Goal: Transaction & Acquisition: Purchase product/service

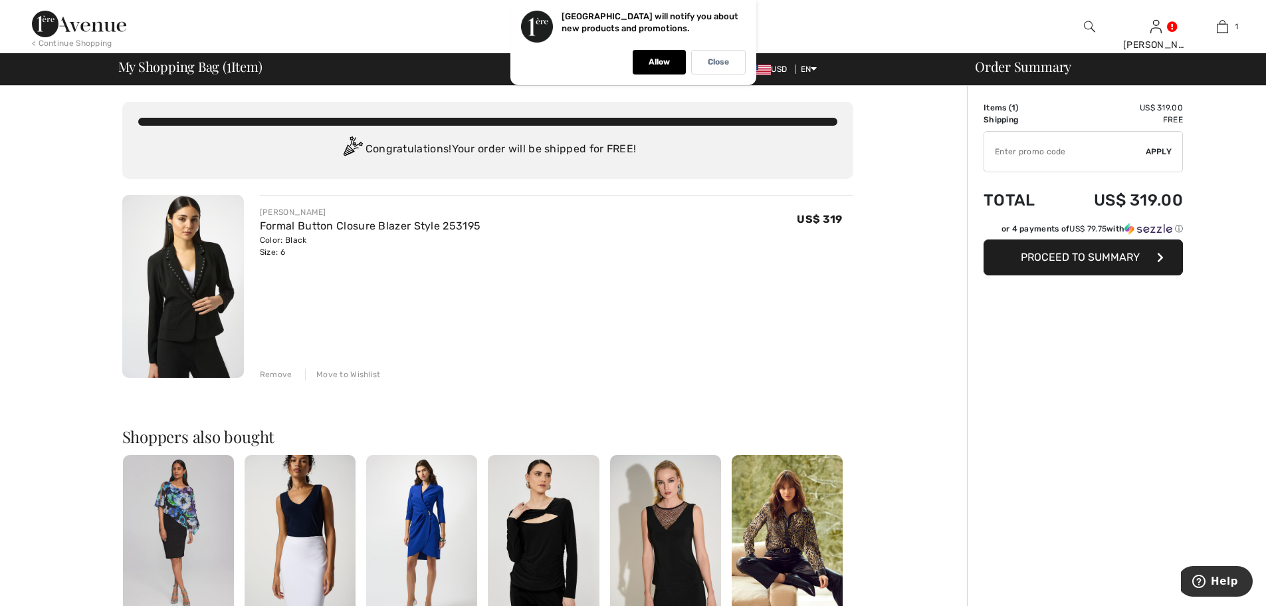
click at [1087, 251] on span "Proceed to Summary" at bounding box center [1080, 257] width 119 height 13
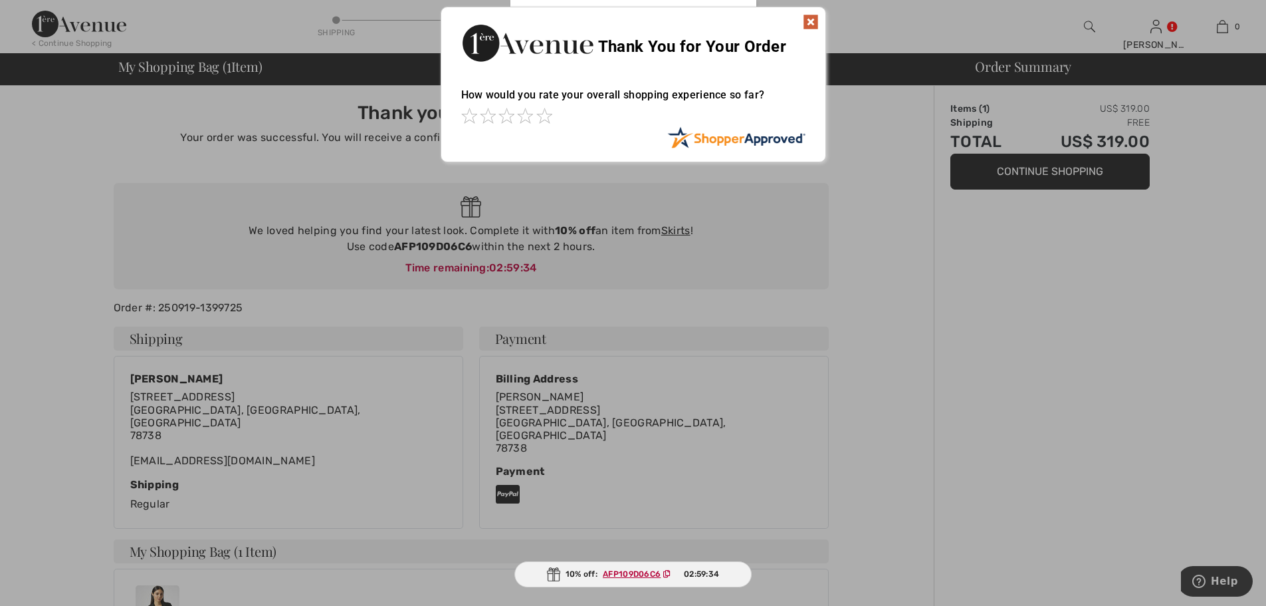
click at [813, 22] on img at bounding box center [811, 22] width 16 height 16
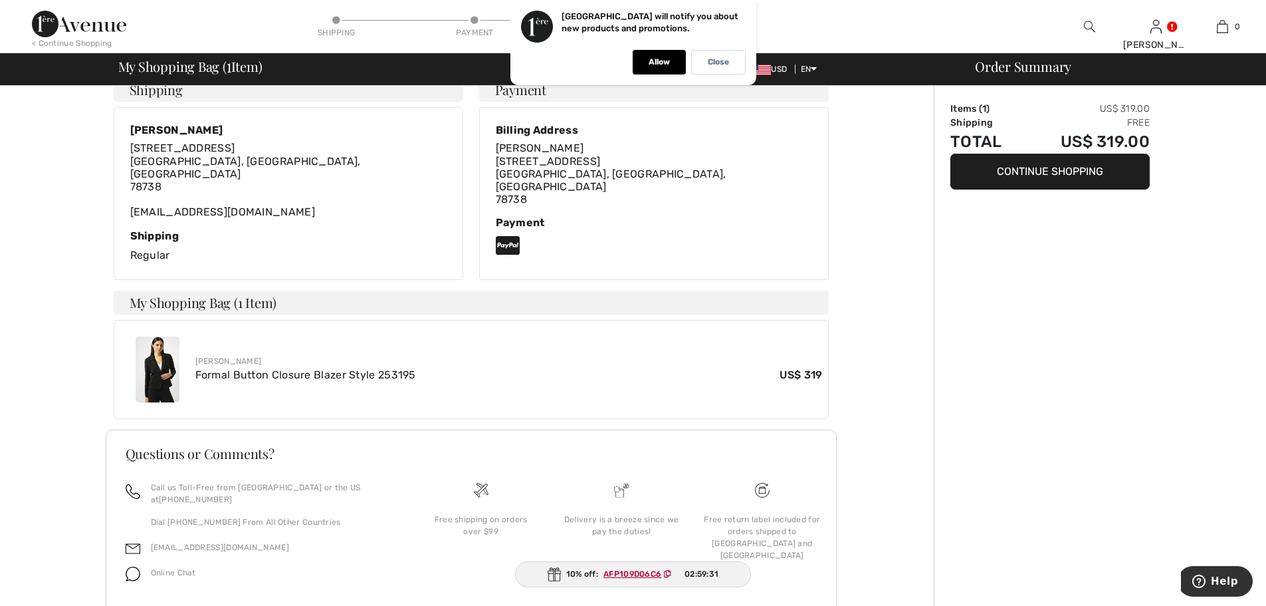
scroll to position [269, 0]
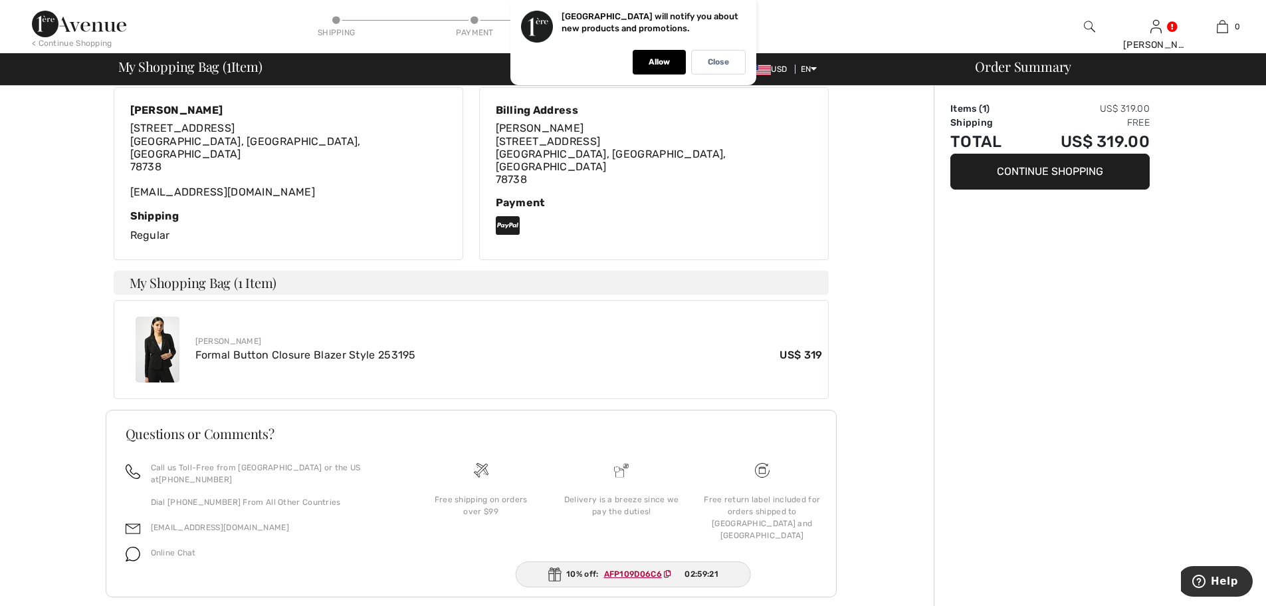
click at [613, 574] on ins "AFP109D06C6" at bounding box center [633, 573] width 58 height 9
drag, startPoint x: 603, startPoint y: 574, endPoint x: 664, endPoint y: 576, distance: 61.2
click at [664, 576] on span "AFP109D06C6" at bounding box center [640, 574] width 84 height 12
copy span "AFP109D06C6"
drag, startPoint x: 637, startPoint y: 571, endPoint x: 977, endPoint y: 496, distance: 348.5
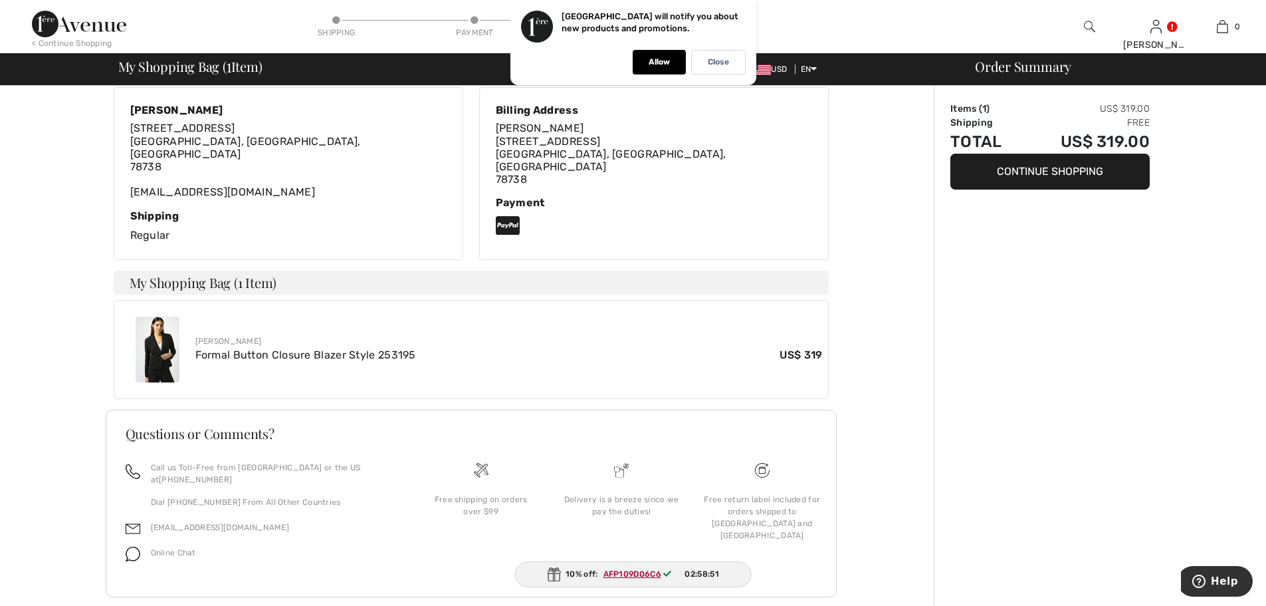
click at [977, 496] on div "Order Summary Items ( 1 ) US$ 319.00 Shipping Free Total US$ 319.00 Continue Sh…" at bounding box center [1100, 223] width 332 height 813
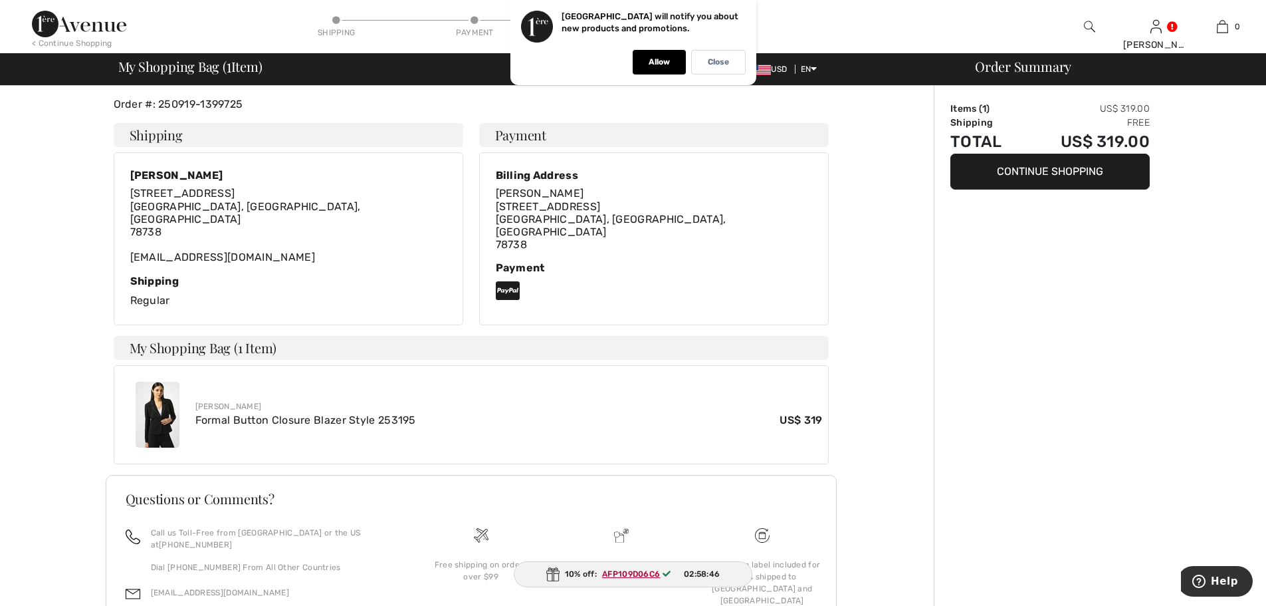
scroll to position [0, 0]
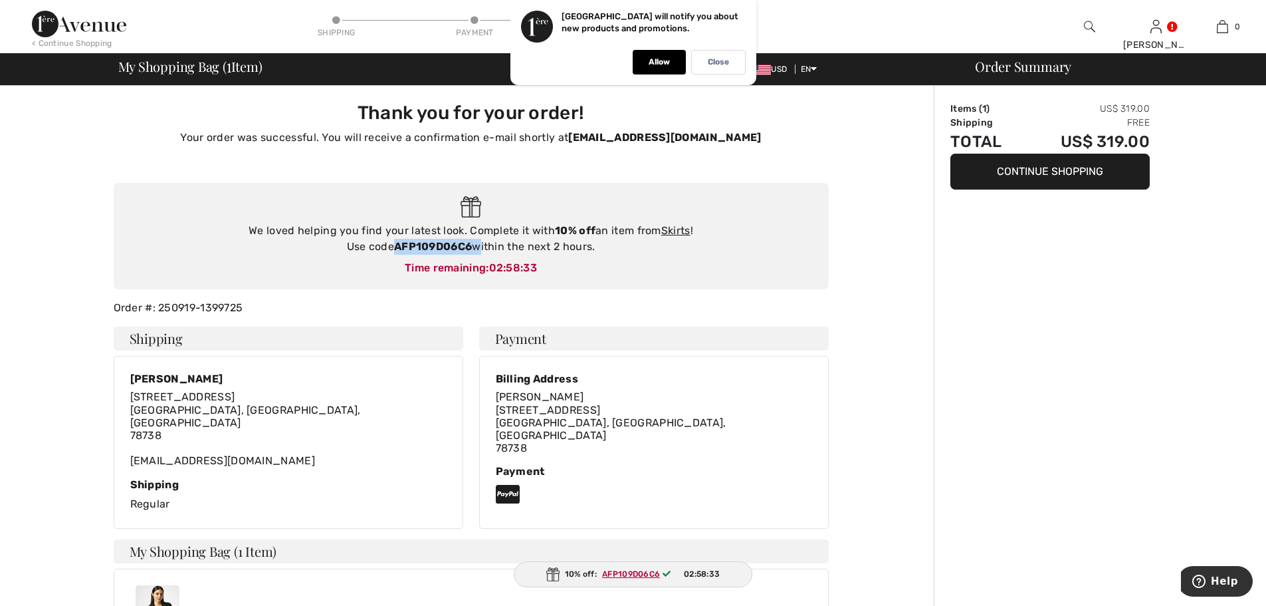
drag, startPoint x: 393, startPoint y: 246, endPoint x: 480, endPoint y: 252, distance: 86.6
click at [480, 252] on div "We loved helping you find your latest look. Complete it with 10% off an item fr…" at bounding box center [471, 239] width 689 height 32
copy div "AFP109D06C6"
click at [687, 231] on link "Skirts" at bounding box center [675, 230] width 29 height 13
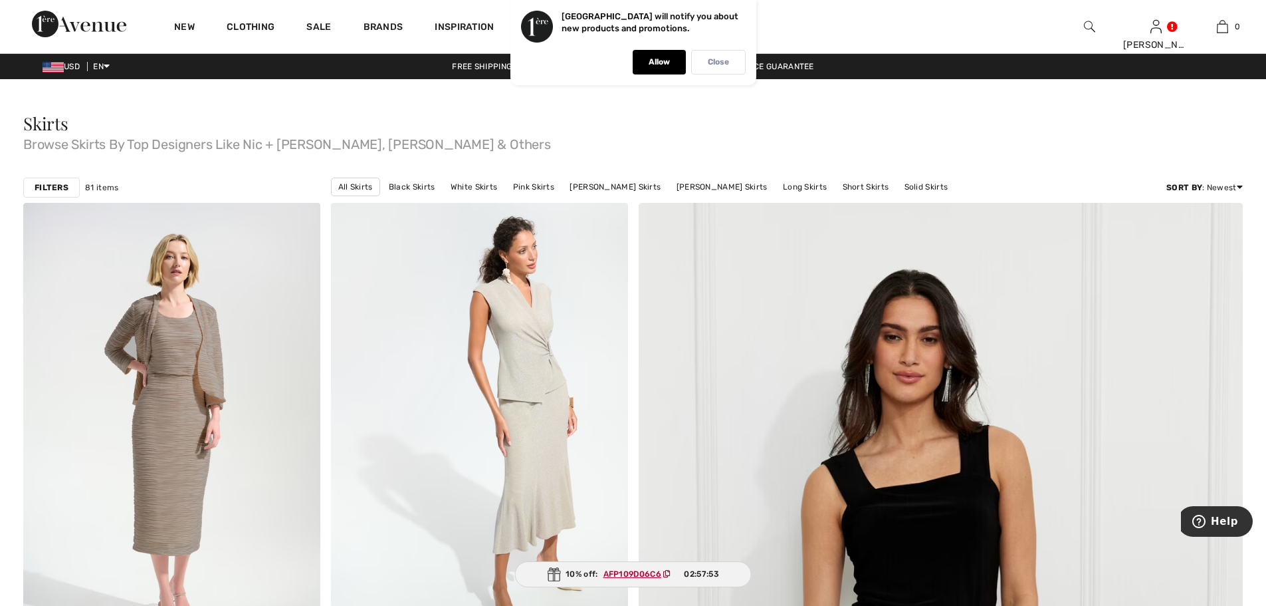
click at [729, 60] on div "Close" at bounding box center [718, 62] width 55 height 25
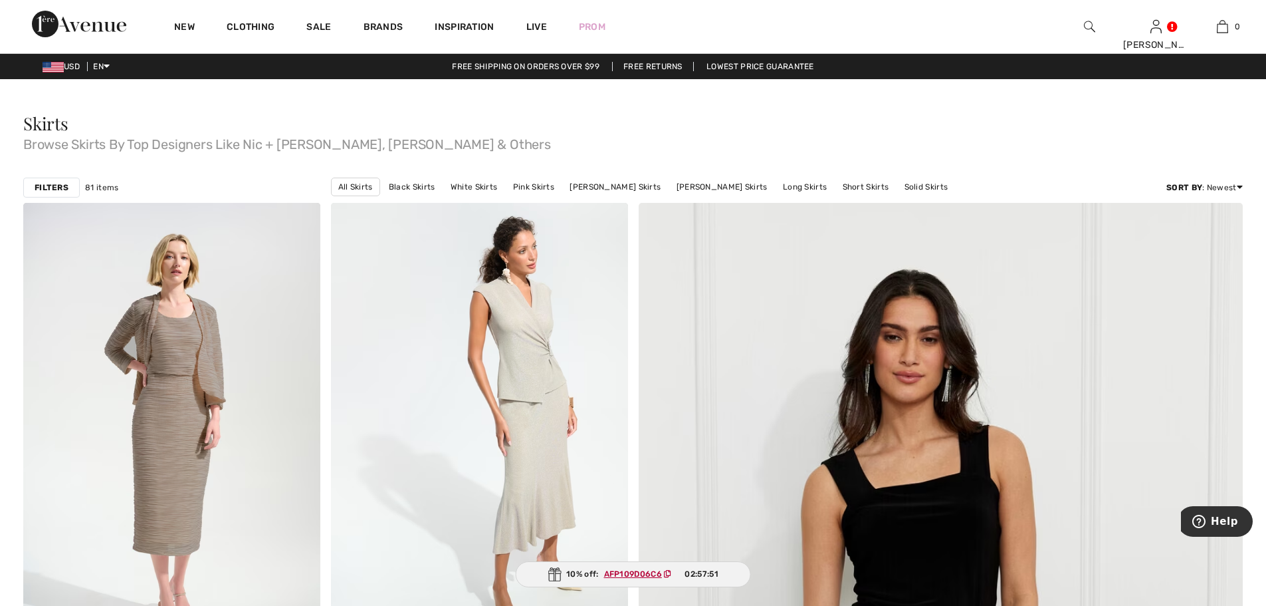
click at [1085, 25] on img at bounding box center [1089, 27] width 11 height 16
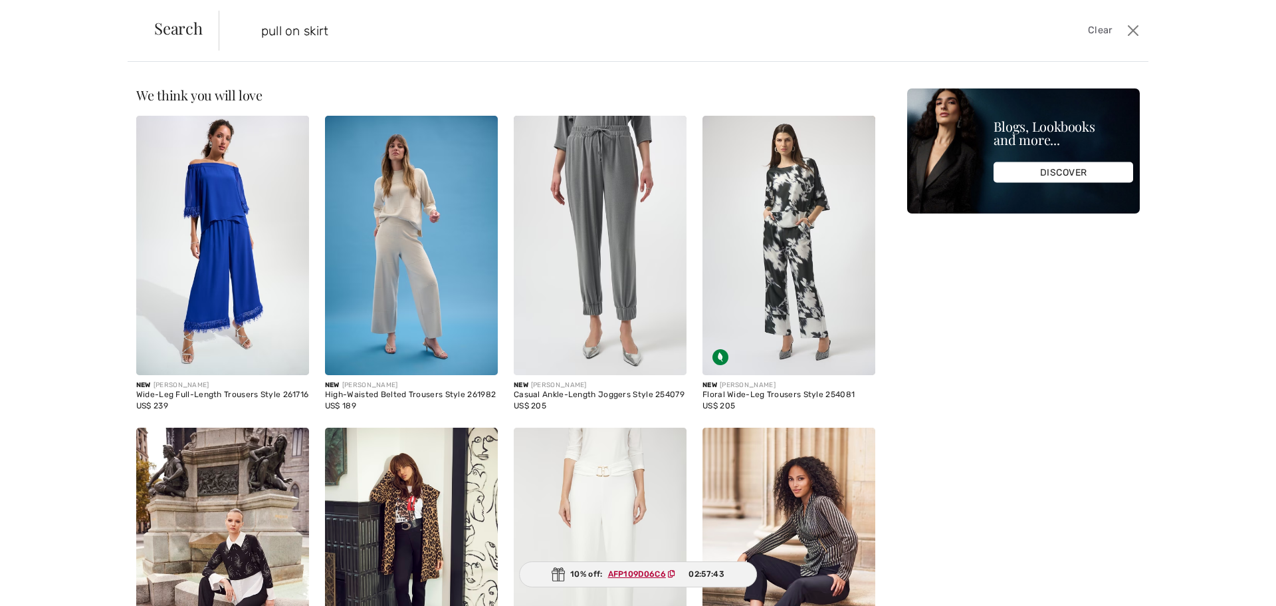
type input "pull on skirt"
